Goal: Download file/media

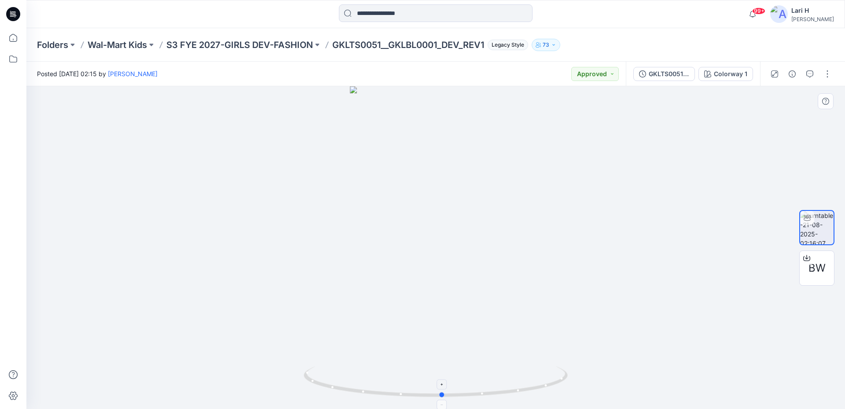
drag, startPoint x: 546, startPoint y: 383, endPoint x: 555, endPoint y: 392, distance: 12.5
click at [555, 392] on icon at bounding box center [437, 382] width 266 height 33
click at [817, 270] on span "BW" at bounding box center [817, 268] width 17 height 16
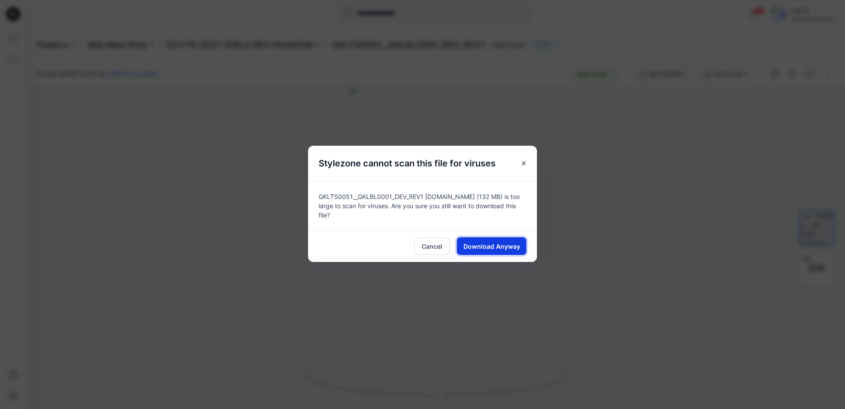
click at [478, 243] on span "Download Anyway" at bounding box center [492, 246] width 57 height 9
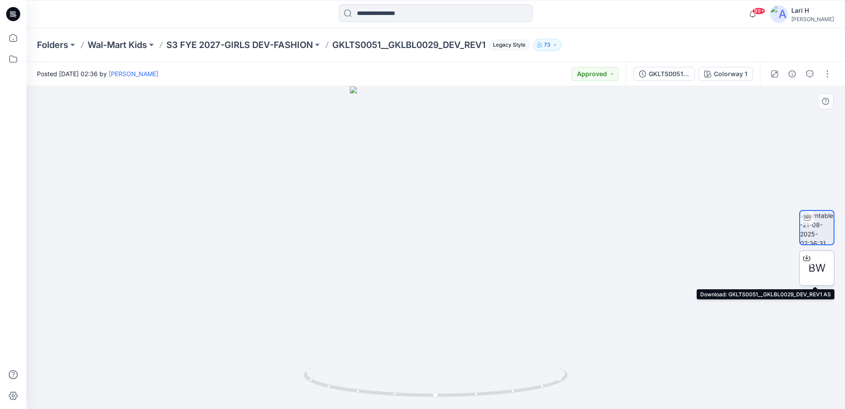
click at [818, 269] on span "BW" at bounding box center [817, 268] width 17 height 16
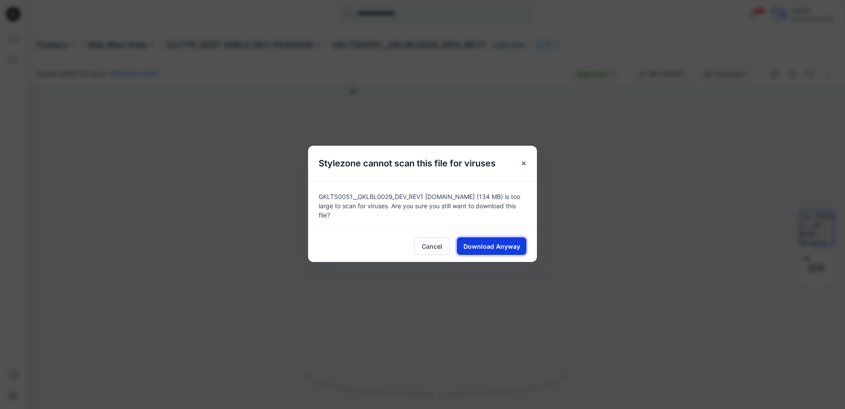
click at [480, 248] on button "Download Anyway" at bounding box center [492, 246] width 70 height 18
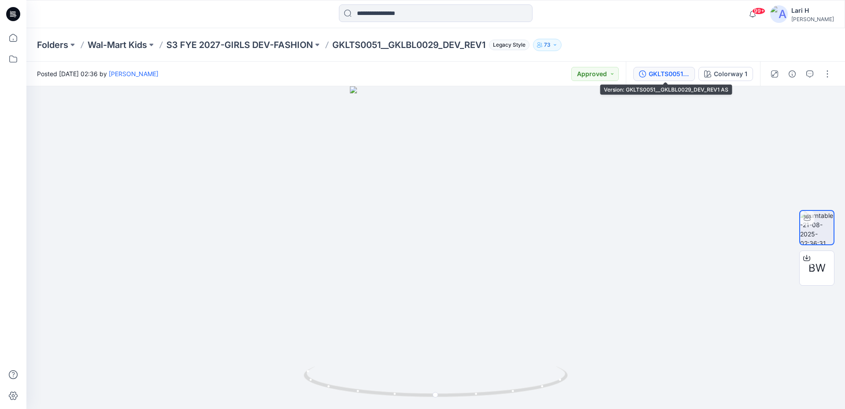
click at [651, 74] on div "GKLTS0051__GKLBL0029_DEV_REV1 AS" at bounding box center [669, 74] width 41 height 10
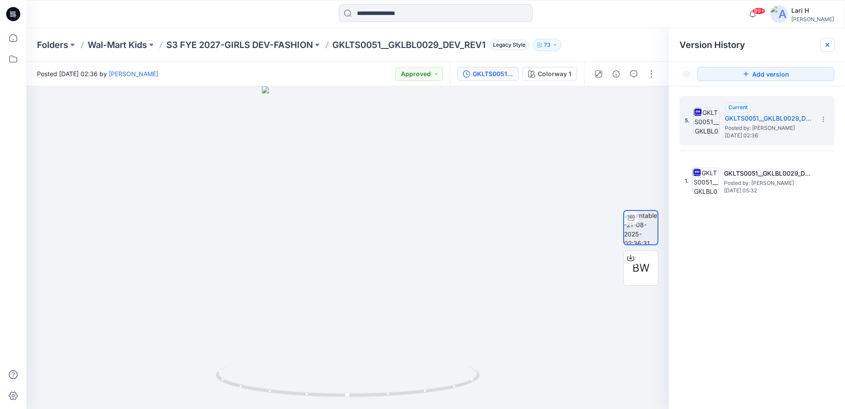
click at [825, 42] on icon at bounding box center [827, 44] width 7 height 7
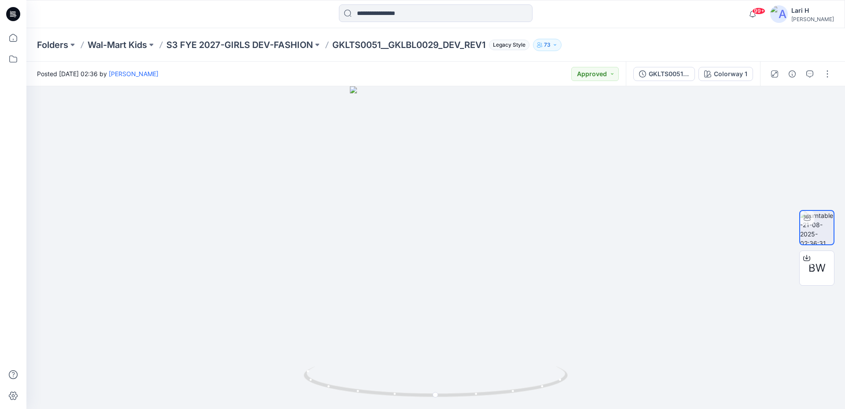
click at [698, 49] on div "Folders Wal-Mart Kids S3 FYE 2027-GIRLS DEV-FASHION GKLTS0051__GKLBL0029_DEV_RE…" at bounding box center [401, 45] width 729 height 12
